Goal: Complete application form

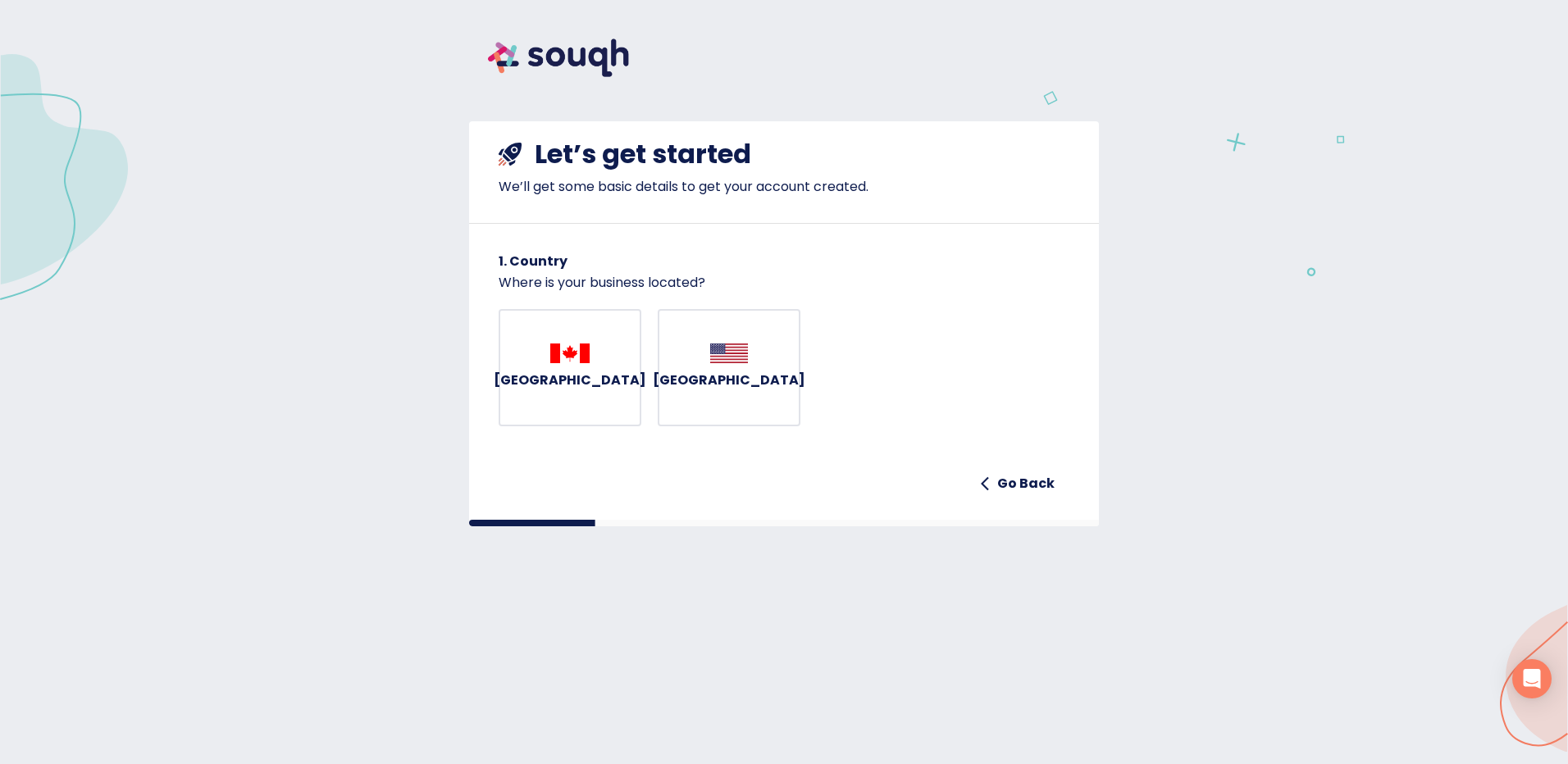
click at [561, 392] on h6 "[GEOGRAPHIC_DATA]" at bounding box center [570, 380] width 152 height 23
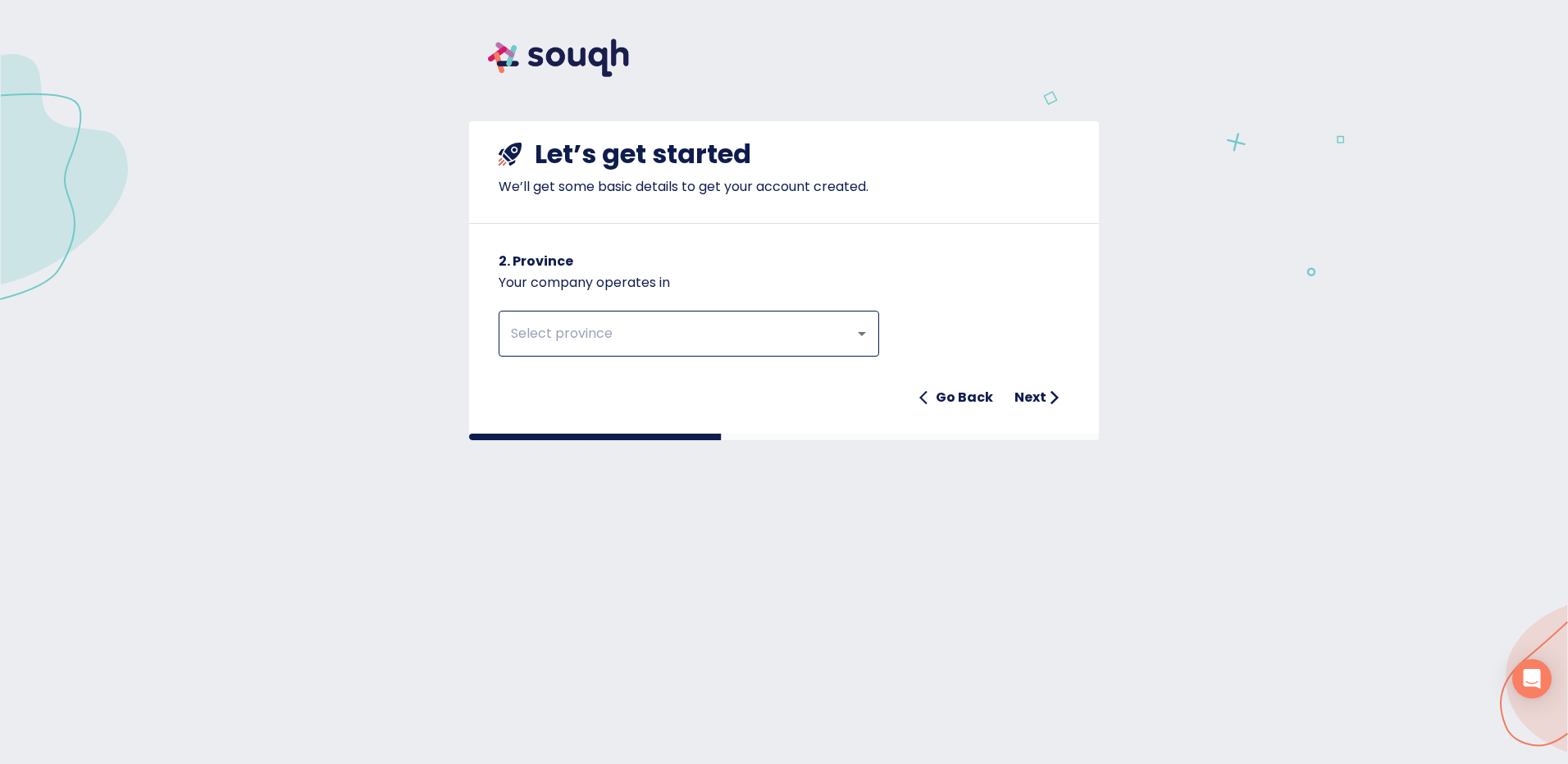
click at [620, 318] on input "text" at bounding box center [666, 333] width 320 height 32
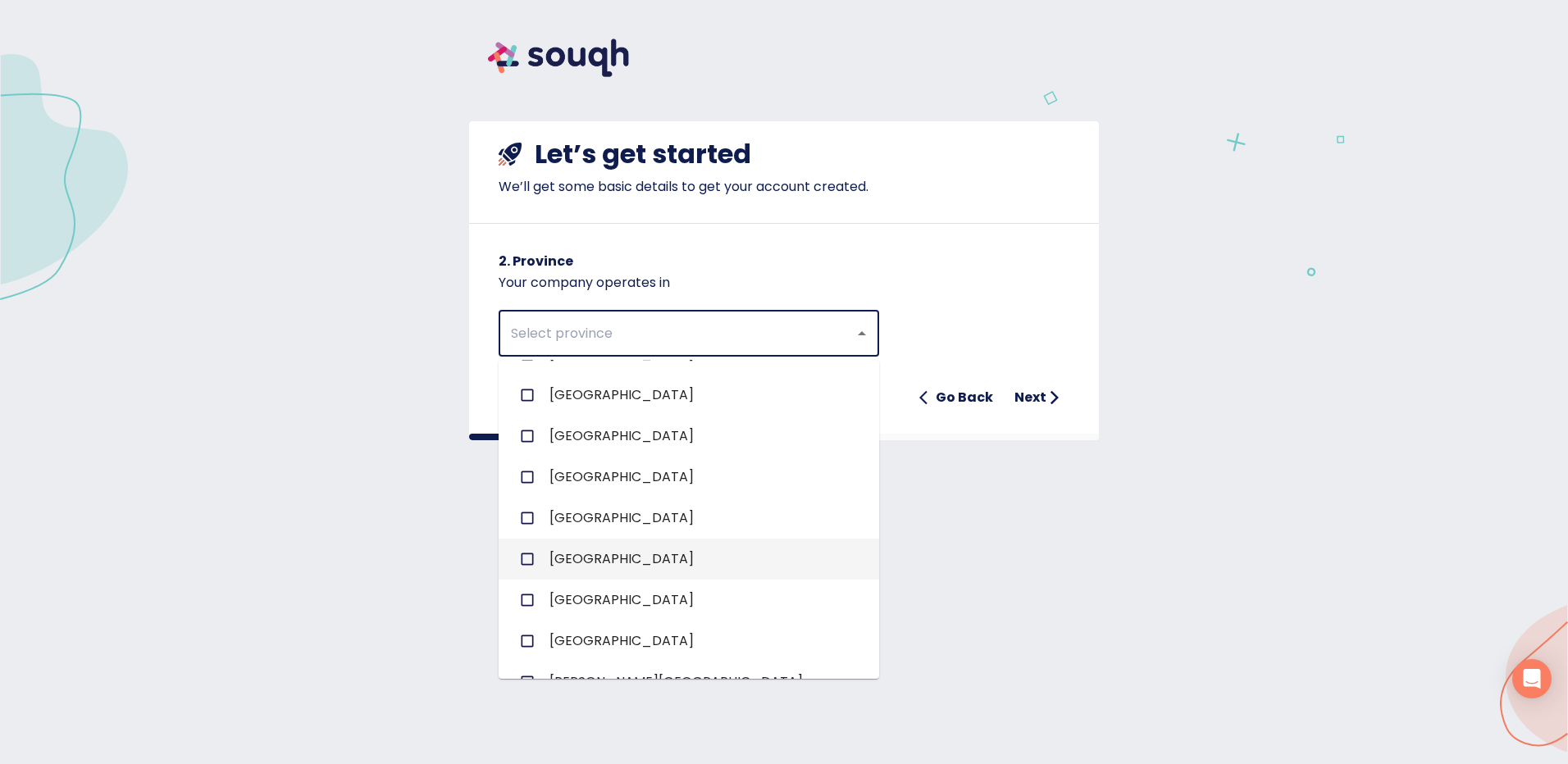
scroll to position [164, 0]
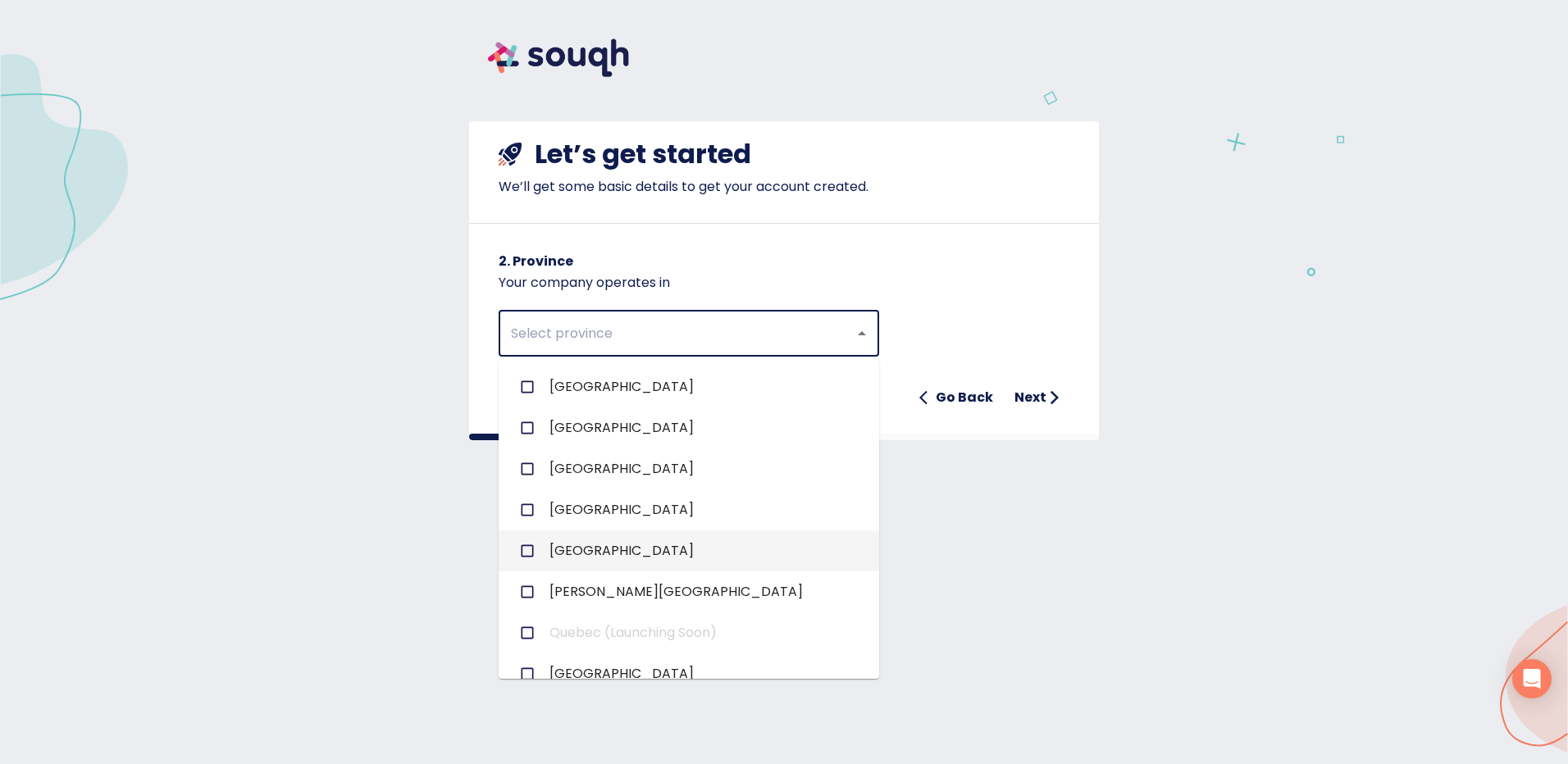
click at [653, 556] on li "[GEOGRAPHIC_DATA]" at bounding box center [689, 551] width 380 height 41
checkbox input "true"
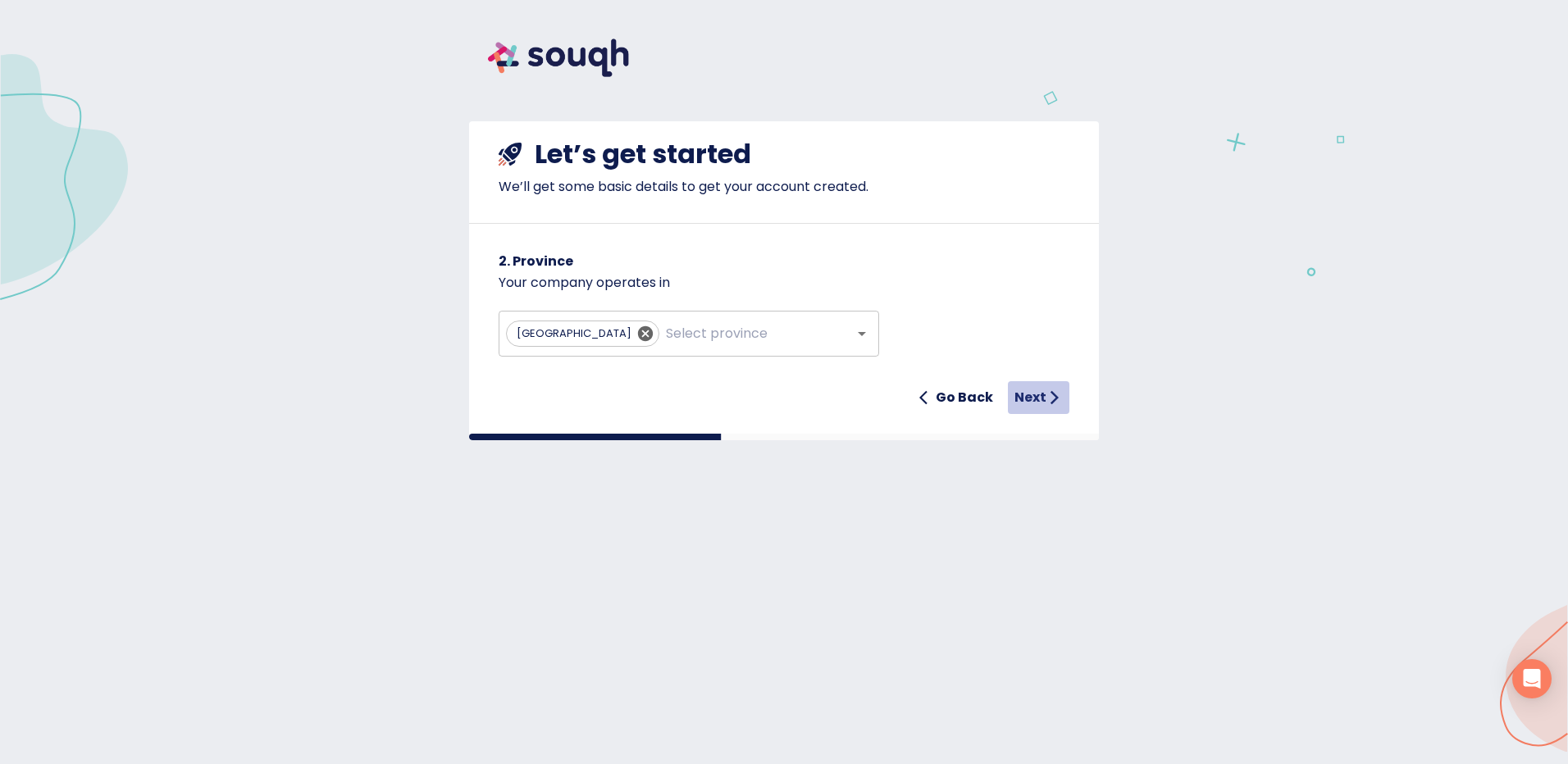
click at [1050, 405] on icon "submit" at bounding box center [1055, 397] width 16 height 16
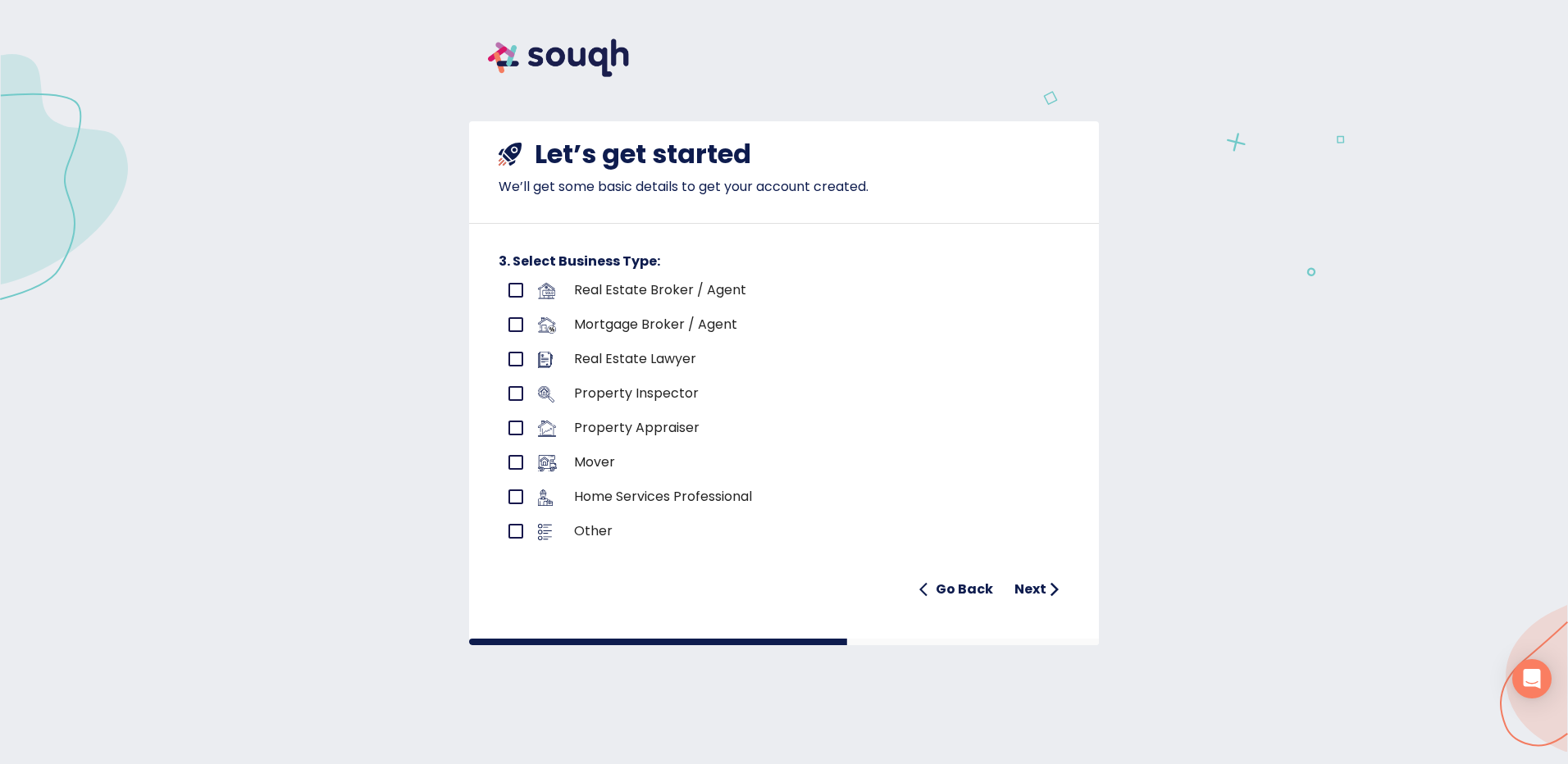
click at [711, 294] on p "Real Estate Broker / Agent" at bounding box center [784, 290] width 422 height 20
click at [516, 285] on input "primary checkbox" at bounding box center [516, 290] width 34 height 34
checkbox input "true"
click at [1043, 594] on h6 "Next" at bounding box center [1030, 590] width 32 height 23
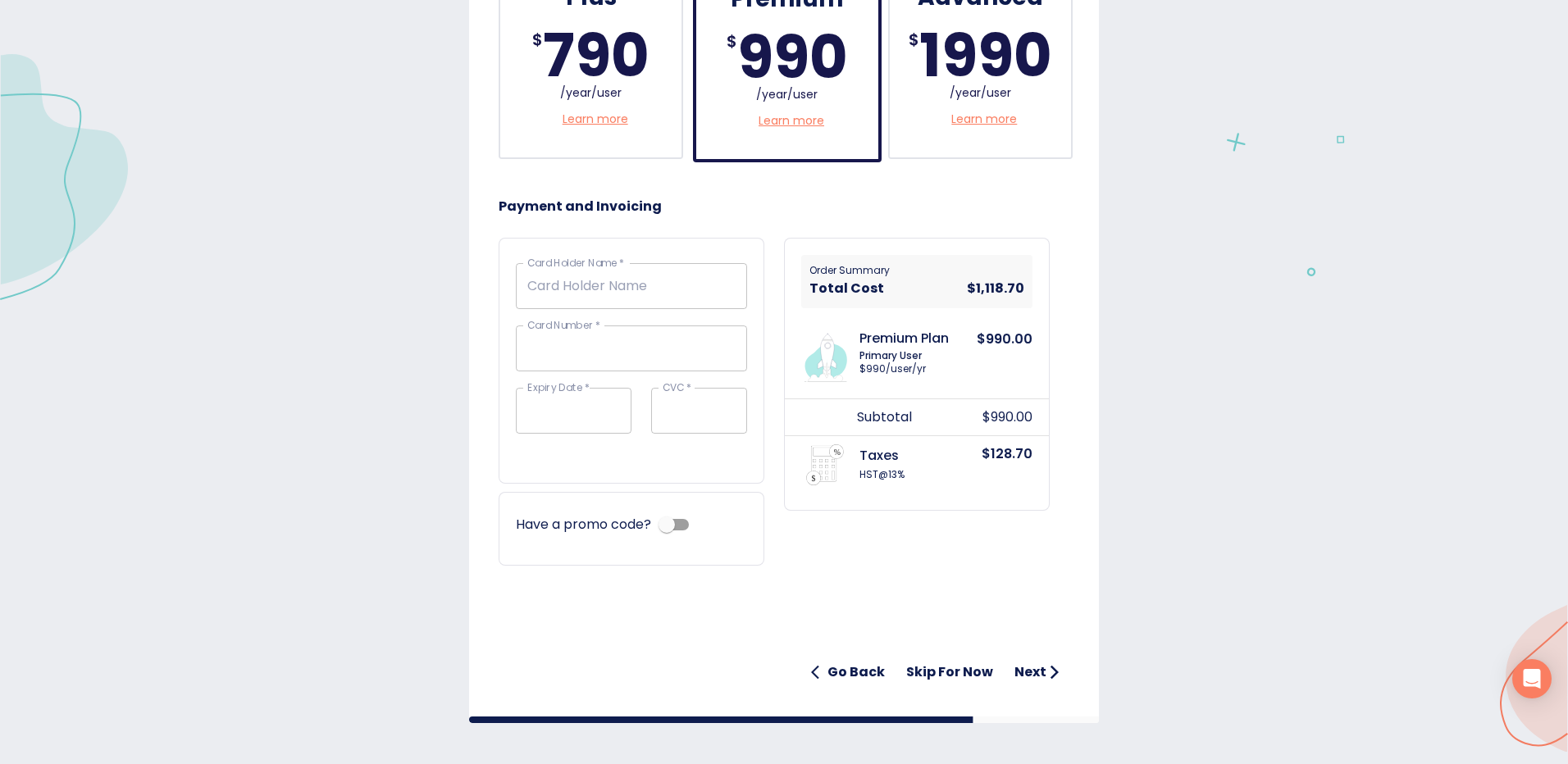
scroll to position [564, 0]
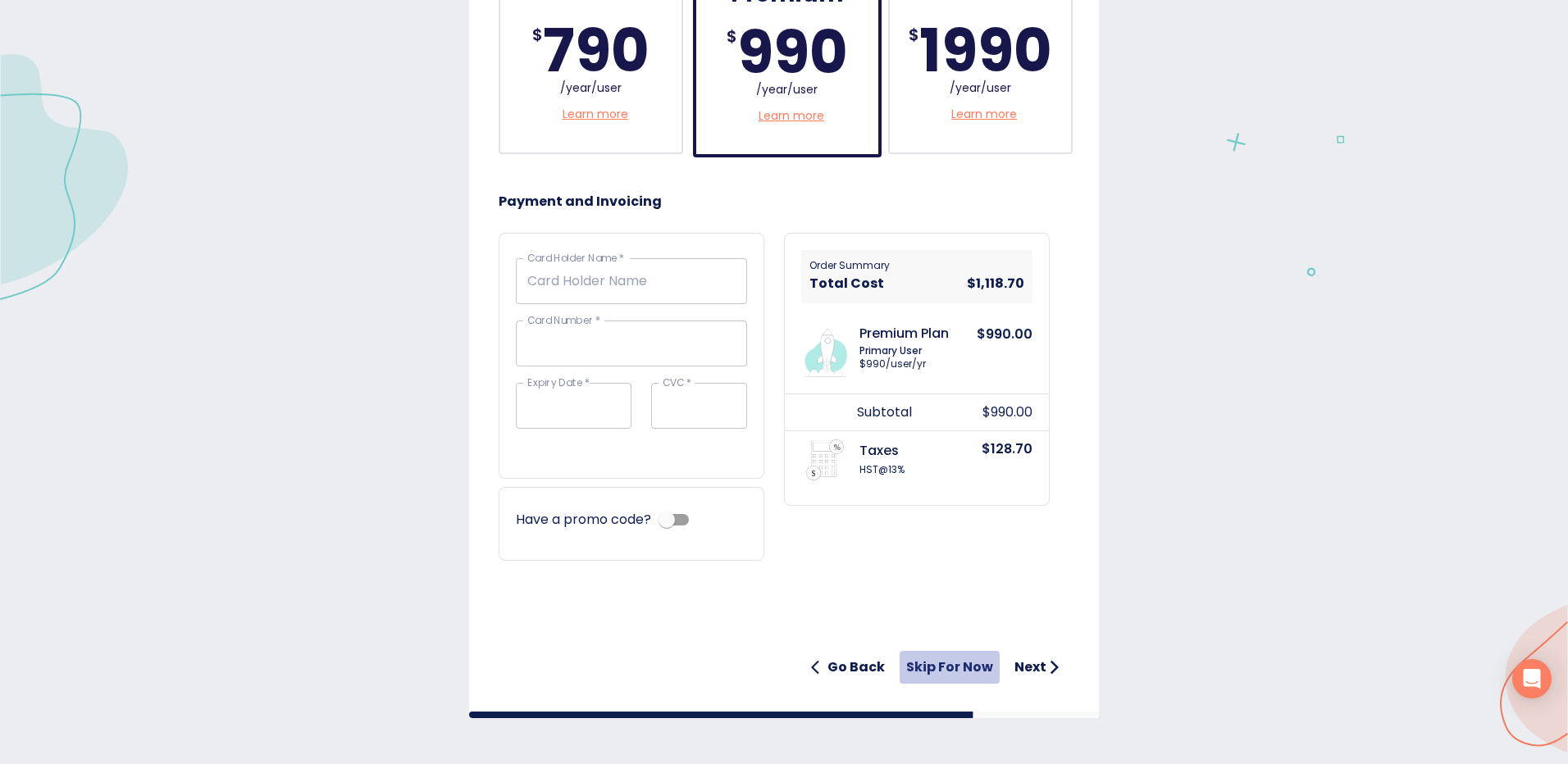
click at [957, 670] on h6 "Skip for now" at bounding box center [949, 667] width 87 height 23
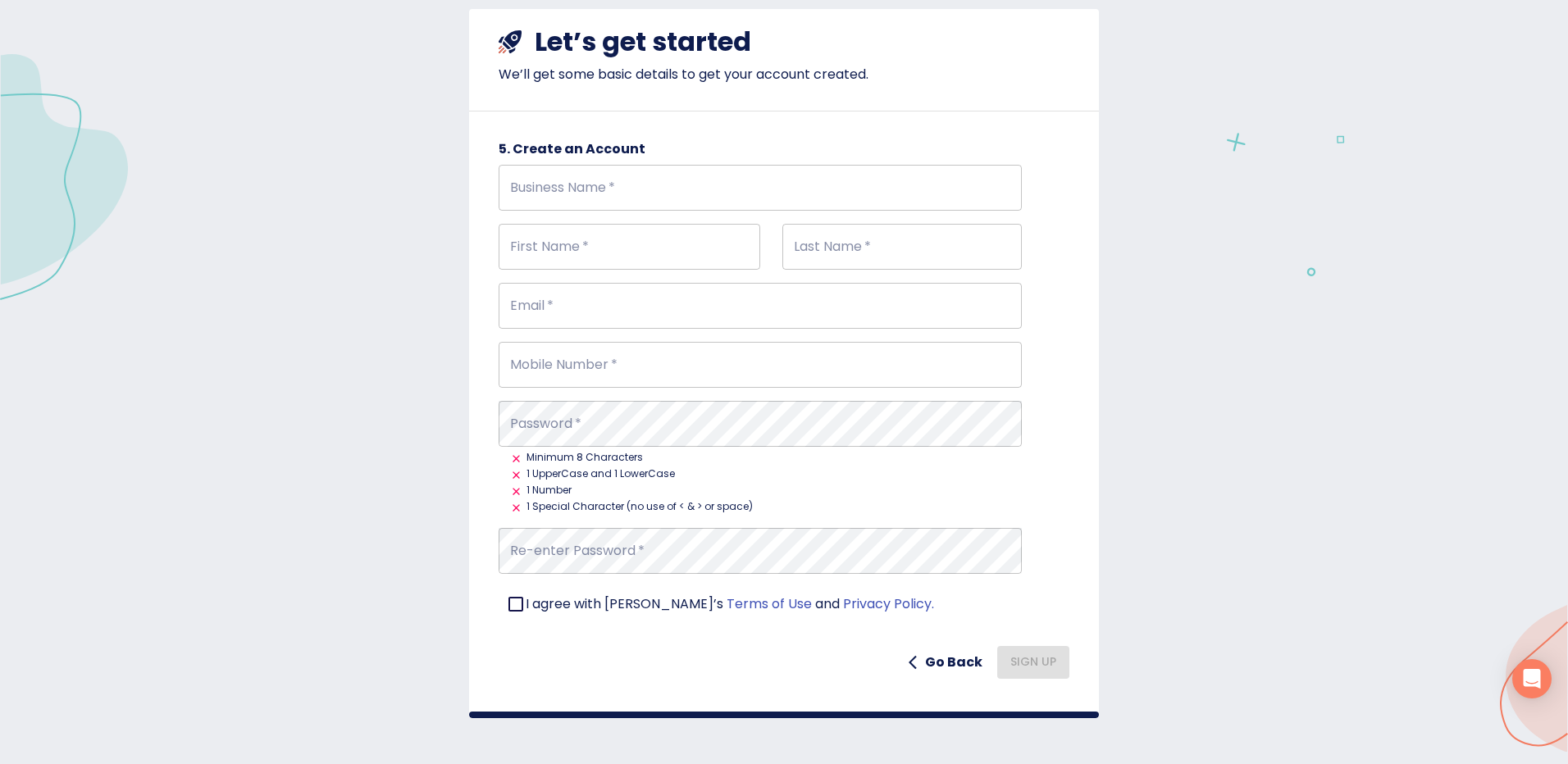
scroll to position [112, 0]
click at [966, 666] on h6 "Go Back" at bounding box center [954, 663] width 57 height 23
